Goal: Task Accomplishment & Management: Manage account settings

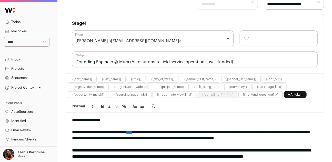
scroll to position [91, 0]
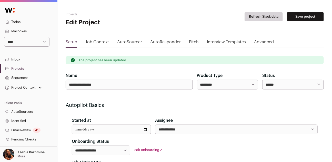
click at [18, 68] on link "Projects" at bounding box center [28, 68] width 57 height 9
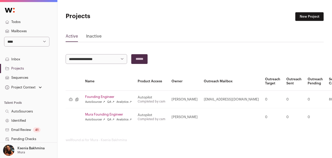
click at [20, 76] on link "Sequences" at bounding box center [28, 77] width 57 height 9
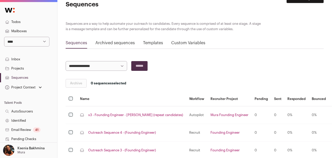
scroll to position [29, 0]
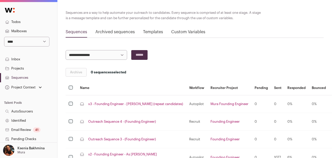
click at [152, 103] on link "v3 - Founding Engineer - [PERSON_NAME] (repeat candidates)" at bounding box center [135, 104] width 95 height 4
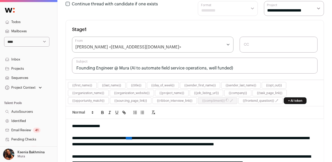
scroll to position [88, 0]
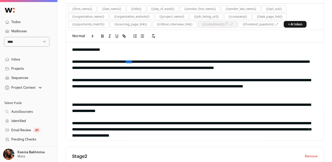
scroll to position [151, 0]
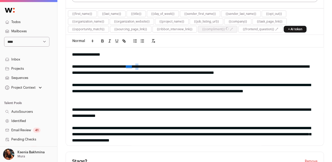
drag, startPoint x: 160, startPoint y: 66, endPoint x: 155, endPoint y: 66, distance: 5.1
click at [155, 66] on div "**********" at bounding box center [193, 70] width 242 height 12
drag, startPoint x: 287, startPoint y: 66, endPoint x: 281, endPoint y: 66, distance: 6.4
click at [281, 66] on div "**********" at bounding box center [193, 70] width 242 height 12
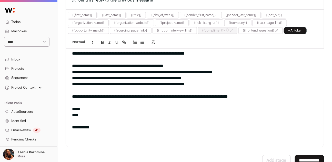
scroll to position [610, 0]
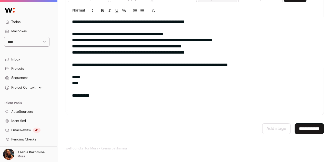
click at [307, 127] on input "**********" at bounding box center [309, 128] width 29 height 11
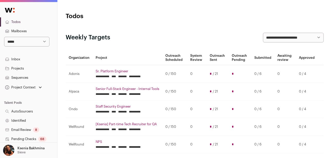
click at [18, 42] on select "**********" at bounding box center [26, 42] width 45 height 10
select select "*****"
click at [4, 37] on select "**********" at bounding box center [26, 42] width 45 height 10
click at [22, 69] on link "Projects" at bounding box center [28, 68] width 57 height 9
click at [22, 77] on link "Sequences" at bounding box center [28, 77] width 57 height 9
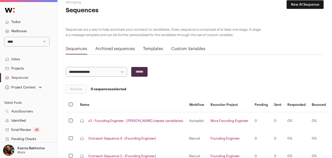
scroll to position [16, 0]
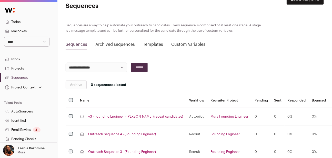
click at [138, 117] on link "v3 - Founding Engineer - [PERSON_NAME] (repeat candidates)" at bounding box center [135, 117] width 95 height 4
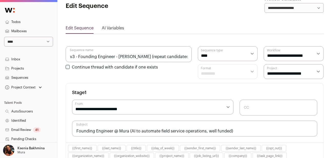
select select "****"
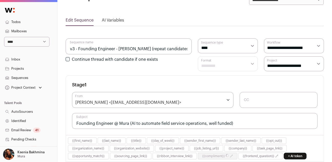
scroll to position [96, 0]
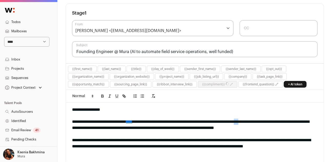
drag, startPoint x: 287, startPoint y: 121, endPoint x: 280, endPoint y: 121, distance: 6.4
click at [280, 121] on div "**********" at bounding box center [193, 125] width 242 height 12
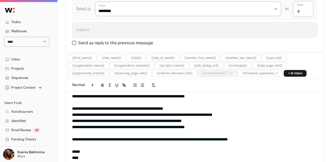
scroll to position [610, 0]
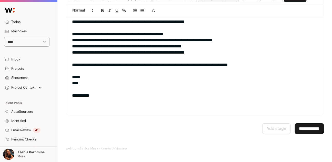
click at [312, 126] on input "**********" at bounding box center [309, 128] width 29 height 11
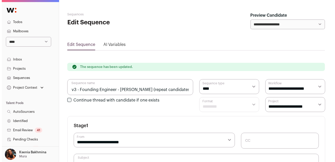
scroll to position [133, 0]
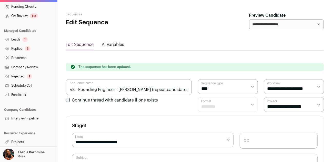
click at [24, 141] on link "Projects" at bounding box center [28, 141] width 57 height 9
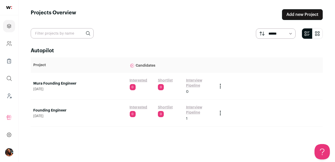
click at [49, 83] on link "Mura Founding Engineer" at bounding box center [78, 83] width 91 height 5
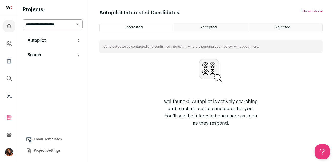
click at [46, 56] on button "Search" at bounding box center [53, 55] width 60 height 10
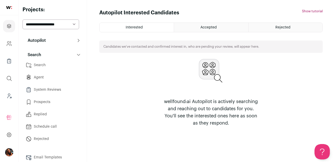
click at [44, 43] on p "Autopilot" at bounding box center [35, 40] width 21 height 6
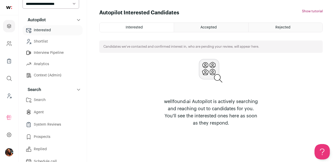
scroll to position [73, 0]
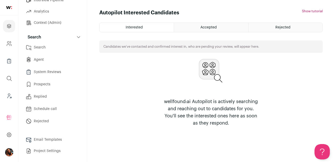
click at [46, 136] on link "Email Templates" at bounding box center [53, 139] width 60 height 10
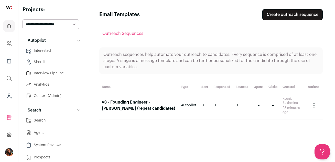
click at [122, 102] on link "v3 - Founding Engineer - [PERSON_NAME] (repeat candidates)" at bounding box center [138, 105] width 73 height 10
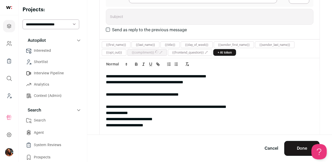
scroll to position [283, 0]
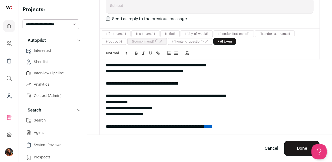
click at [234, 122] on div at bounding box center [209, 120] width 207 height 6
click at [212, 124] on link "****" at bounding box center [208, 126] width 8 height 4
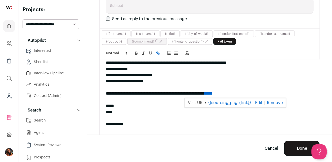
click at [233, 102] on link "{{sourcing_page_link}}" at bounding box center [229, 103] width 43 height 7
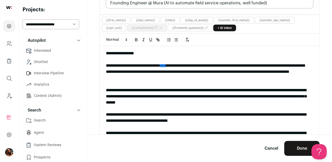
scroll to position [35, 0]
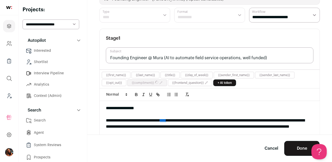
click at [184, 122] on div "**********" at bounding box center [208, 126] width 204 height 18
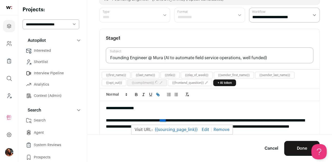
click at [184, 129] on link "{{sourcing_page_link}}" at bounding box center [176, 129] width 43 height 7
click at [8, 94] on icon "Leads (Backoffice)" at bounding box center [9, 94] width 2 height 2
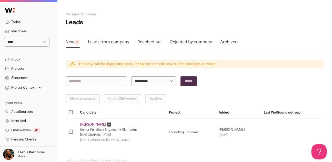
click at [16, 71] on link "Projects" at bounding box center [28, 68] width 57 height 9
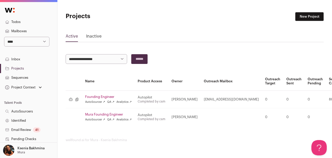
scroll to position [1, 0]
click at [22, 76] on link "Sequences" at bounding box center [28, 77] width 57 height 9
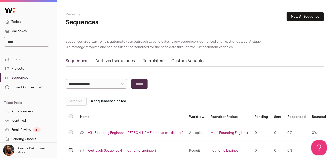
click at [20, 66] on link "Projects" at bounding box center [28, 68] width 57 height 9
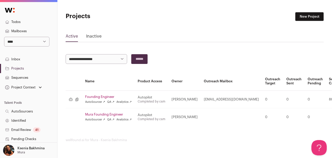
click at [91, 37] on link "Inactive" at bounding box center [93, 37] width 15 height 8
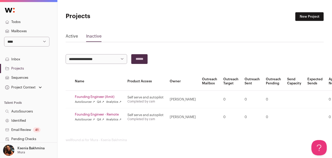
click at [78, 38] on div "Active Inactive" at bounding box center [195, 37] width 258 height 9
click at [73, 37] on link "Active" at bounding box center [72, 37] width 12 height 8
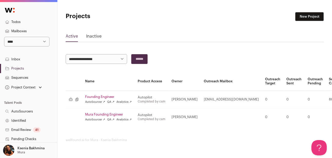
click at [25, 75] on link "Sequences" at bounding box center [28, 77] width 57 height 9
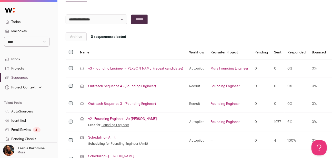
scroll to position [39, 0]
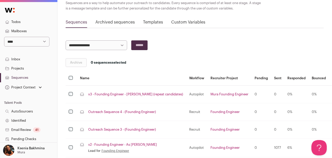
click at [131, 94] on link "v3 - Founding Engineer - [PERSON_NAME] (repeat candidates)" at bounding box center [135, 94] width 95 height 4
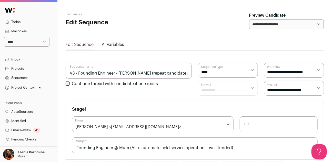
click at [31, 67] on link "Projects" at bounding box center [28, 68] width 57 height 9
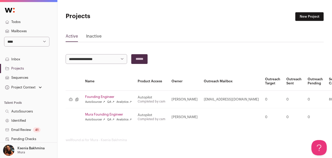
click at [92, 114] on link "Mura Founding Engineer" at bounding box center [108, 115] width 47 height 4
click at [97, 115] on link "Mura Founding Engineer" at bounding box center [108, 115] width 47 height 4
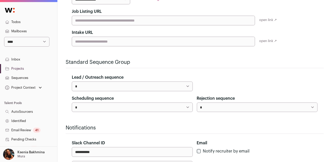
scroll to position [42, 0]
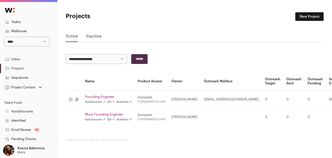
click at [21, 76] on link "Sequences" at bounding box center [28, 77] width 57 height 9
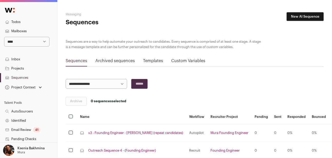
click at [108, 133] on link "v3 - Founding Engineer - [PERSON_NAME] (repeat candidates)" at bounding box center [135, 133] width 95 height 4
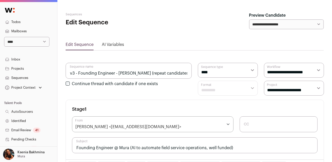
click at [275, 89] on select "**********" at bounding box center [294, 88] width 60 height 15
select select "*****"
click at [264, 81] on select "**********" at bounding box center [294, 88] width 60 height 15
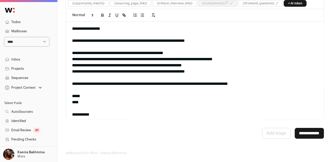
scroll to position [610, 0]
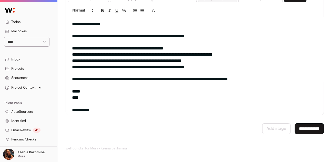
click at [303, 129] on input "**********" at bounding box center [309, 128] width 29 height 11
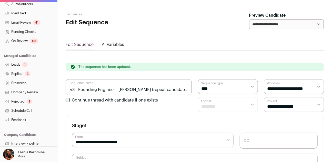
scroll to position [133, 0]
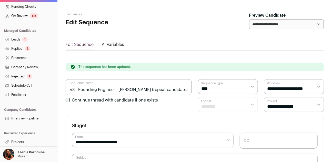
click at [21, 142] on link "Projects" at bounding box center [28, 141] width 57 height 9
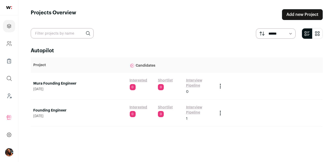
click at [48, 110] on link "Founding Engineer" at bounding box center [78, 110] width 91 height 5
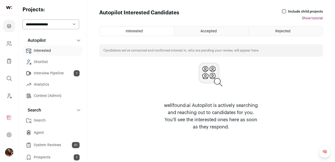
click at [46, 77] on link "Interview Pipeline 1" at bounding box center [53, 73] width 60 height 10
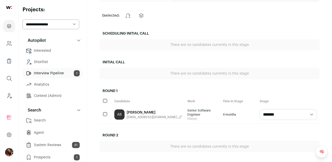
scroll to position [40, 0]
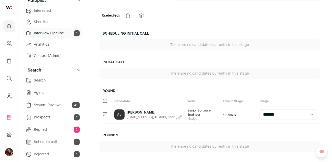
click at [46, 128] on link "Replied 3" at bounding box center [53, 129] width 60 height 10
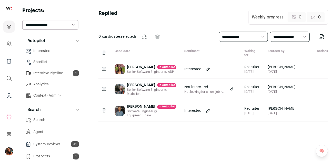
scroll to position [73, 0]
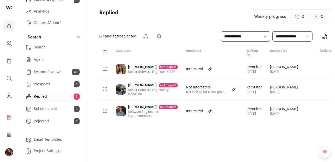
click at [43, 138] on link "Email Templates" at bounding box center [53, 139] width 60 height 10
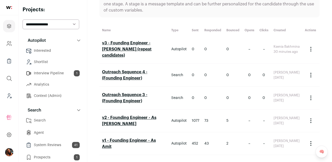
scroll to position [61, 0]
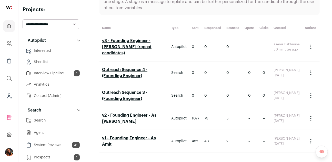
click at [128, 43] on h2 "v3 - Founding Engineer - [PERSON_NAME] (repeat candidates)" at bounding box center [134, 47] width 64 height 18
click at [128, 39] on h2 "v3 - Founding Engineer - [PERSON_NAME] (repeat candidates)" at bounding box center [134, 47] width 64 height 18
click at [129, 40] on link "v3 - Founding Engineer - [PERSON_NAME] (repeat candidates)" at bounding box center [126, 47] width 49 height 16
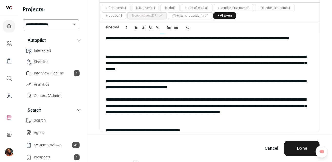
scroll to position [20, 0]
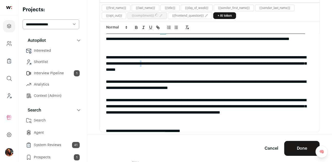
drag, startPoint x: 194, startPoint y: 63, endPoint x: 191, endPoint y: 63, distance: 2.8
click at [191, 63] on div "**********" at bounding box center [208, 63] width 204 height 18
click at [9, 98] on icon "Leads (Backoffice)" at bounding box center [9, 96] width 6 height 6
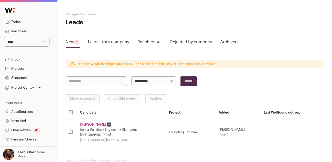
click at [15, 76] on link "Sequences" at bounding box center [28, 77] width 57 height 9
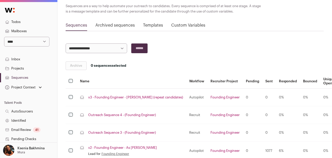
scroll to position [39, 0]
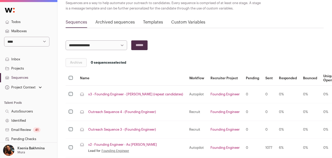
click at [124, 95] on link "v3 - Founding Engineer - [PERSON_NAME] (repeat candidates)" at bounding box center [135, 94] width 95 height 4
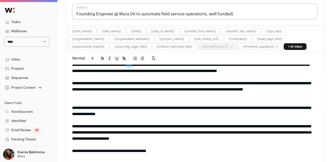
scroll to position [24, 0]
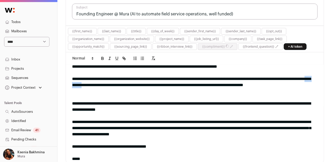
drag, startPoint x: 118, startPoint y: 84, endPoint x: 138, endPoint y: 84, distance: 20.0
click at [138, 84] on div "**********" at bounding box center [193, 85] width 242 height 18
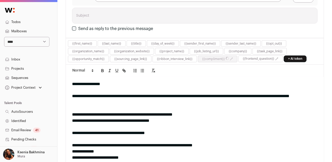
scroll to position [399, 0]
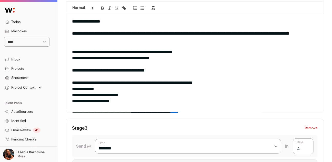
click at [250, 32] on div "**********" at bounding box center [193, 36] width 242 height 12
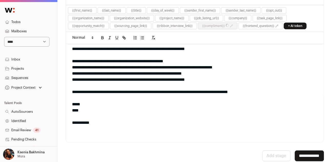
scroll to position [14, 0]
click at [301, 154] on input "**********" at bounding box center [309, 155] width 29 height 11
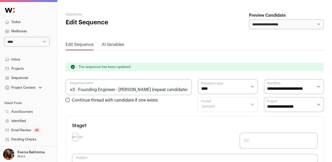
click at [13, 67] on link "Projects" at bounding box center [28, 68] width 57 height 9
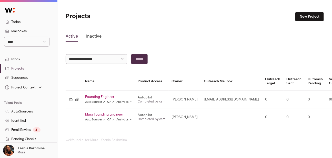
click at [100, 98] on link "Founding Engineer" at bounding box center [108, 97] width 47 height 4
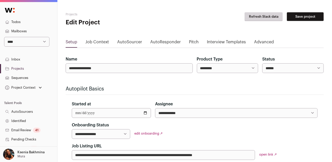
click at [99, 42] on link "Job Context" at bounding box center [97, 43] width 24 height 8
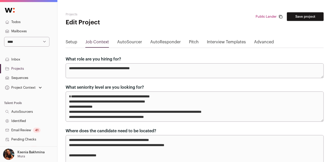
click at [132, 42] on link "AutoSourcer" at bounding box center [129, 43] width 25 height 8
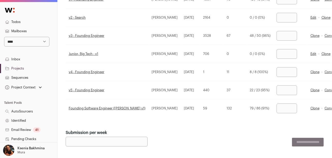
scroll to position [19, 0]
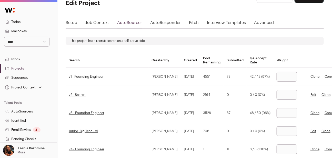
click at [20, 68] on link "Projects" at bounding box center [28, 68] width 57 height 9
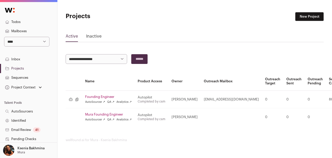
click at [110, 114] on link "Mura Founding Engineer" at bounding box center [108, 115] width 47 height 4
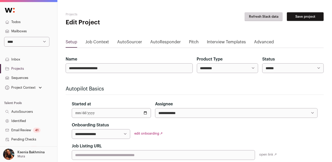
click at [254, 39] on link "Advanced" at bounding box center [264, 43] width 20 height 8
click at [17, 67] on link "Projects" at bounding box center [28, 68] width 57 height 9
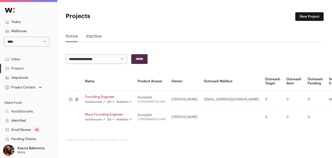
click at [70, 99] on icon "Job listing" at bounding box center [71, 100] width 4 height 4
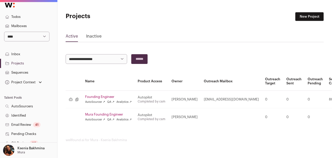
scroll to position [2, 0]
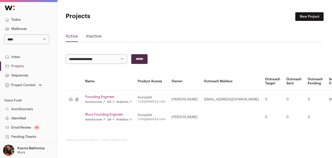
click at [31, 76] on link "Sequences" at bounding box center [28, 75] width 57 height 9
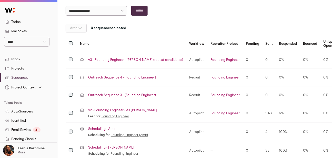
scroll to position [78, 0]
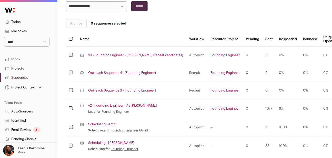
click at [137, 54] on link "v3 - Founding Engineer - [PERSON_NAME] (repeat candidates)" at bounding box center [135, 55] width 95 height 4
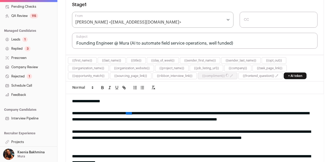
scroll to position [226, 0]
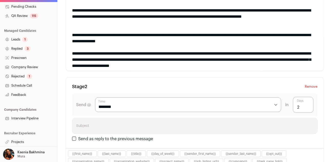
click at [17, 140] on link "Projects" at bounding box center [28, 141] width 57 height 9
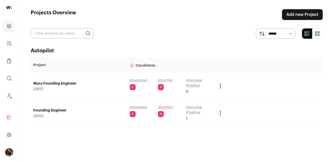
click at [62, 110] on link "Founding Engineer" at bounding box center [78, 110] width 91 height 5
click at [8, 97] on icon "Leads (Backoffice)" at bounding box center [9, 96] width 6 height 6
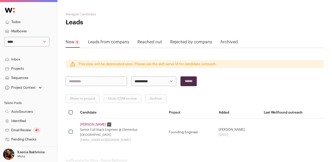
click at [24, 70] on link "Projects" at bounding box center [28, 68] width 57 height 9
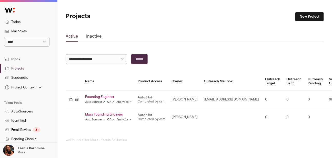
click at [94, 113] on link "Mura Founding Engineer" at bounding box center [108, 115] width 47 height 4
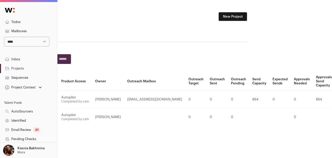
click at [311, 149] on link "Archive" at bounding box center [335, 150] width 49 height 10
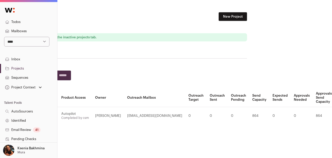
scroll to position [0, 0]
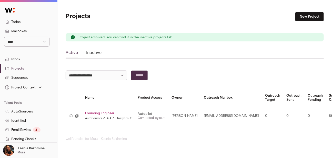
click at [21, 77] on link "Sequences" at bounding box center [28, 77] width 57 height 9
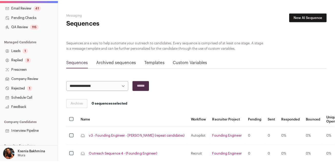
scroll to position [136, 0]
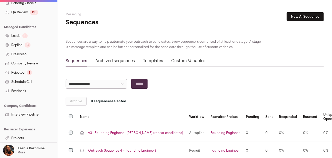
click at [21, 140] on link "Projects" at bounding box center [28, 138] width 57 height 9
click at [131, 132] on link "v3 - Founding Engineer - [PERSON_NAME] (repeat candidates)" at bounding box center [135, 133] width 95 height 4
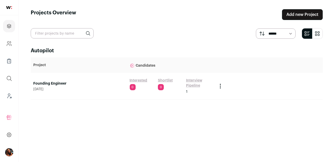
click at [45, 84] on link "Founding Engineer" at bounding box center [78, 83] width 91 height 5
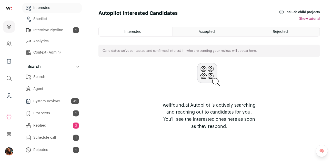
scroll to position [73, 0]
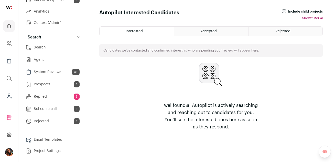
click at [45, 137] on link "Email Templates" at bounding box center [53, 139] width 60 height 10
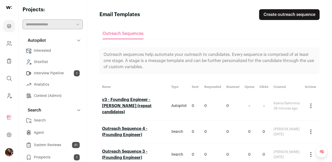
click at [139, 101] on link "v3 - Founding Engineer - [PERSON_NAME] (repeat candidates)" at bounding box center [126, 106] width 49 height 16
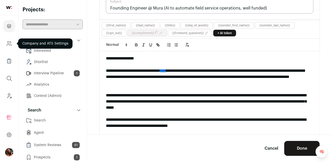
click at [10, 44] on icon "Company and ATS Settings" at bounding box center [9, 43] width 6 height 6
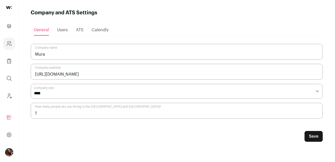
click at [65, 30] on span "Users" at bounding box center [62, 30] width 11 height 4
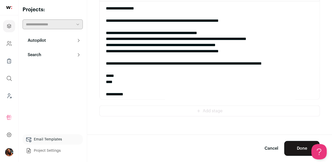
scroll to position [547, 0]
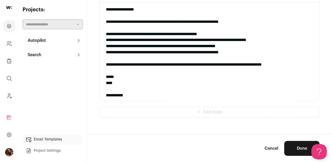
click at [25, 54] on span at bounding box center [26, 55] width 2 height 2
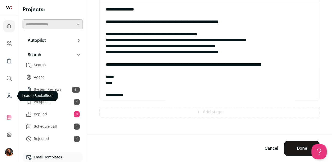
click at [7, 92] on link "Leads (Backoffice)" at bounding box center [9, 96] width 12 height 12
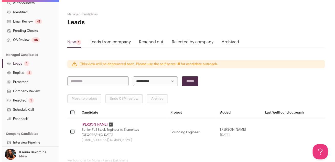
scroll to position [133, 0]
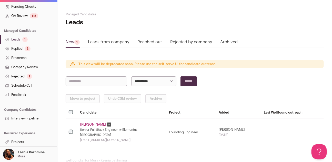
click at [17, 141] on link "Projects" at bounding box center [28, 141] width 57 height 9
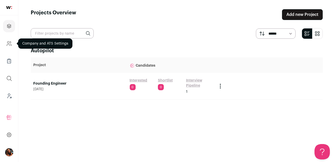
click at [8, 43] on icon "Company and ATS Settings" at bounding box center [8, 42] width 2 height 2
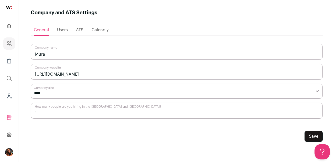
click at [62, 29] on span "Users" at bounding box center [62, 30] width 11 height 4
